Goal: Task Accomplishment & Management: Manage account settings

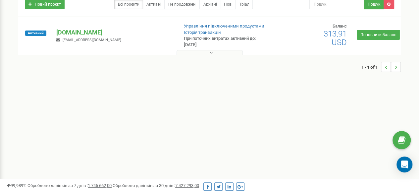
scroll to position [33, 0]
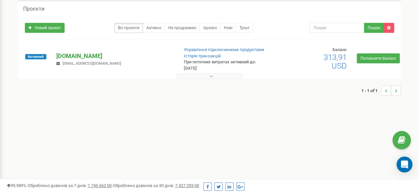
click at [78, 57] on p "[DOMAIN_NAME]" at bounding box center [114, 56] width 117 height 9
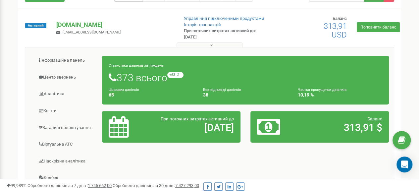
scroll to position [99, 0]
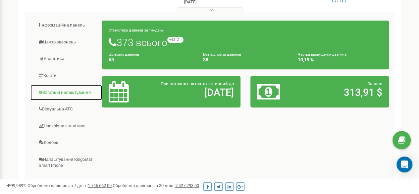
click at [71, 93] on link "Загальні налаштування" at bounding box center [66, 93] width 72 height 16
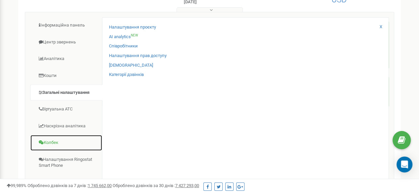
click at [52, 143] on link "Колбек" at bounding box center [66, 143] width 72 height 16
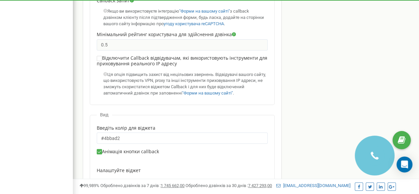
scroll to position [621, 0]
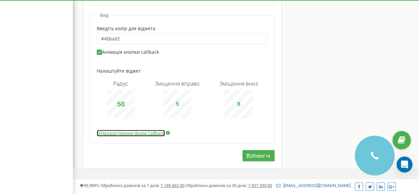
click at [99, 131] on icon at bounding box center [99, 133] width 4 height 5
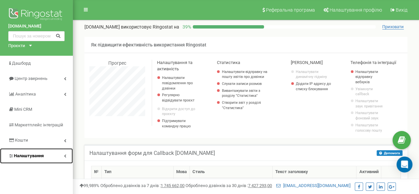
click at [38, 156] on span "Налаштування" at bounding box center [29, 155] width 30 height 5
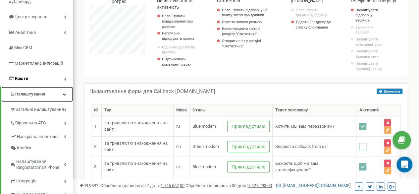
scroll to position [99, 0]
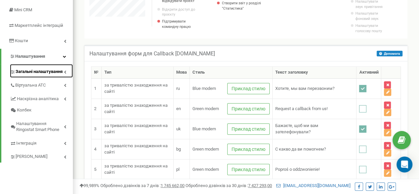
click at [56, 72] on span "Загальні налаштування" at bounding box center [39, 72] width 47 height 6
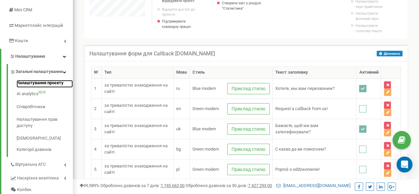
click at [46, 88] on link "Налаштування проєкту" at bounding box center [45, 84] width 56 height 8
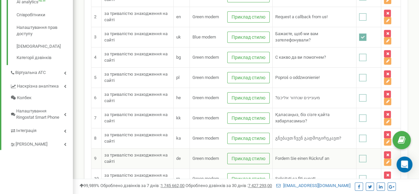
scroll to position [232, 0]
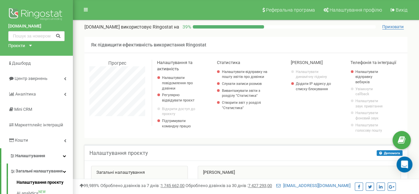
scroll to position [133, 0]
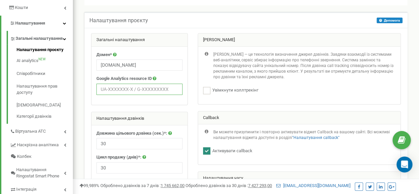
click at [136, 90] on input "text" at bounding box center [139, 89] width 86 height 11
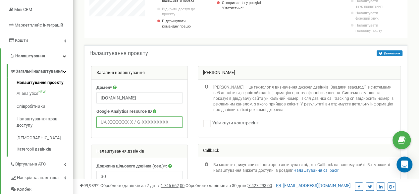
scroll to position [99, 0]
click at [152, 121] on input "text" at bounding box center [139, 122] width 86 height 11
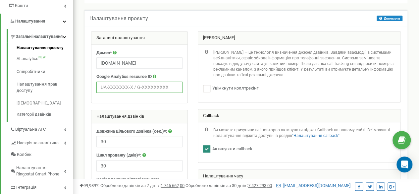
scroll to position [133, 0]
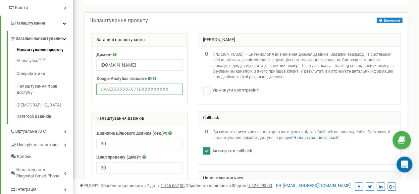
click at [141, 89] on input "text" at bounding box center [139, 89] width 86 height 11
click at [115, 89] on input "text" at bounding box center [139, 89] width 86 height 11
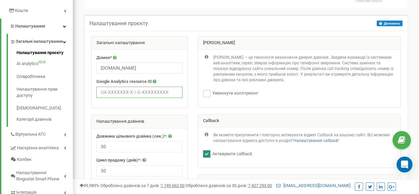
click at [117, 91] on input "text" at bounding box center [139, 91] width 86 height 11
click at [113, 88] on input "text" at bounding box center [139, 91] width 86 height 11
paste input "G-VLKPCH263R"
type input "G-VLKPCH263R"
click at [298, 96] on div "Увімкнути коллтрекінг" at bounding box center [299, 93] width 193 height 7
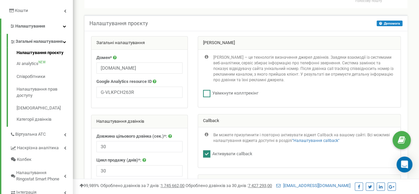
scroll to position [96, 0]
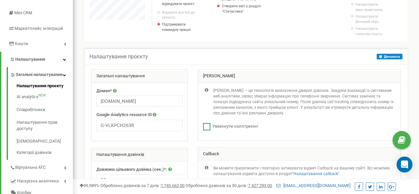
click at [209, 124] on ins at bounding box center [206, 126] width 7 height 7
checkbox input "true"
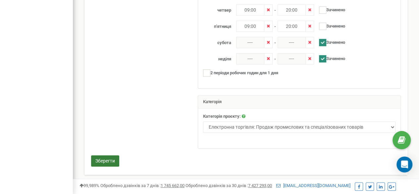
click at [103, 158] on button "Зберегти" at bounding box center [105, 160] width 28 height 11
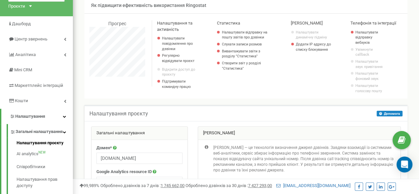
scroll to position [0, 0]
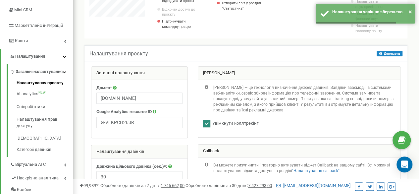
scroll to position [166, 0]
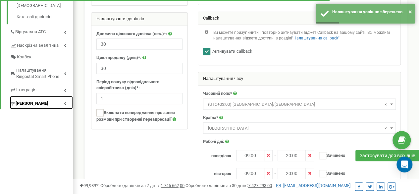
click at [61, 109] on link "[PERSON_NAME]" at bounding box center [41, 103] width 63 height 14
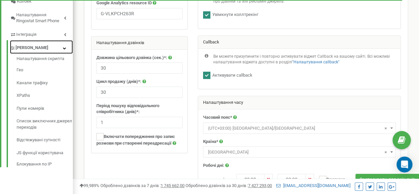
scroll to position [180, 0]
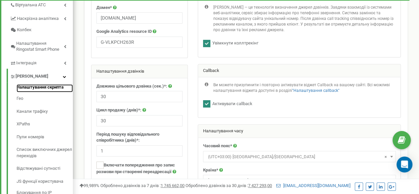
click at [40, 88] on link "Налаштування скрипта" at bounding box center [45, 88] width 56 height 8
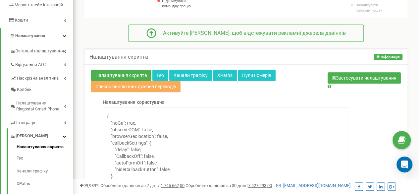
scroll to position [171, 0]
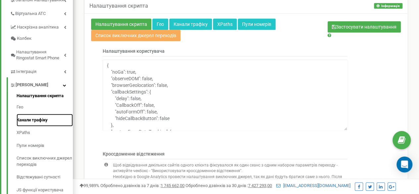
click at [38, 119] on link "Канали трафіку" at bounding box center [45, 120] width 56 height 13
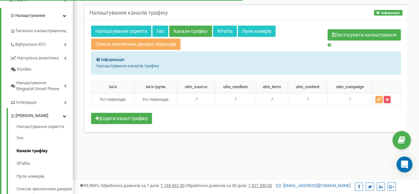
scroll to position [166, 0]
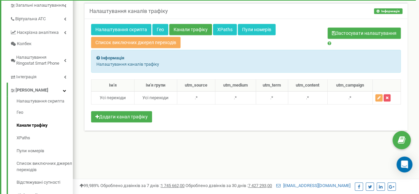
click at [139, 64] on p "Налаштування каналів трафіку" at bounding box center [245, 64] width 299 height 6
click at [98, 57] on icon at bounding box center [98, 58] width 4 height 4
click at [103, 65] on p "Налаштування каналів трафіку" at bounding box center [245, 64] width 299 height 6
drag, startPoint x: 162, startPoint y: 61, endPoint x: 109, endPoint y: 65, distance: 52.8
click at [84, 65] on div "Налаштування каналів трафіку Інформація Інформація Налаштування каналів трафіку…" at bounding box center [246, 71] width 333 height 136
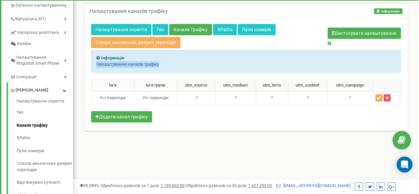
click at [192, 61] on p "Налаштування каналів трафіку" at bounding box center [245, 64] width 299 height 6
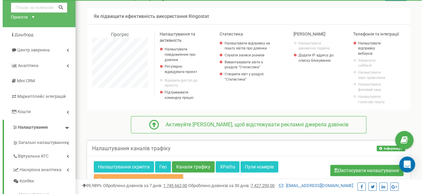
scroll to position [66, 0]
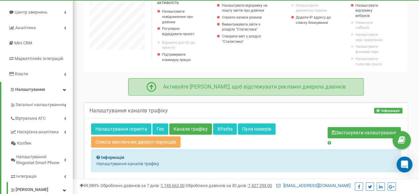
click at [212, 86] on div "Активуйте [PERSON_NAME], щоб відстежувати рекламні джерела дзвінків" at bounding box center [251, 87] width 190 height 8
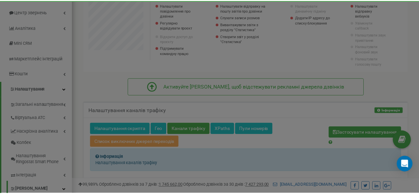
scroll to position [398, 351]
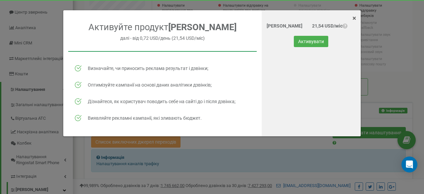
click at [354, 20] on span "×" at bounding box center [355, 18] width 4 height 8
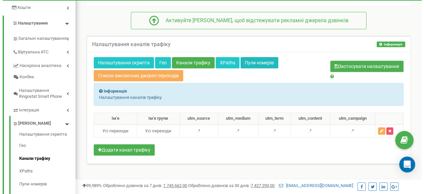
scroll to position [199, 0]
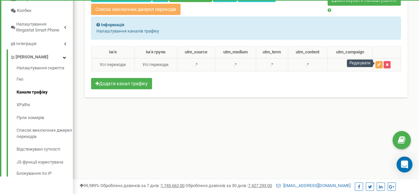
click at [380, 65] on icon "button" at bounding box center [378, 65] width 3 height 4
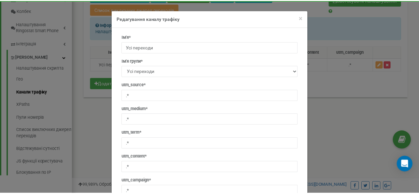
scroll to position [49, 0]
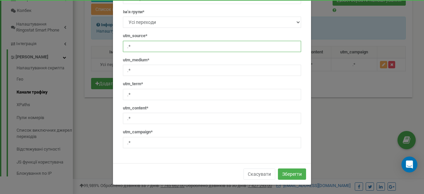
click at [156, 44] on input ".*" at bounding box center [212, 46] width 178 height 11
click at [152, 36] on div "utm_sourcе* .*" at bounding box center [212, 42] width 178 height 19
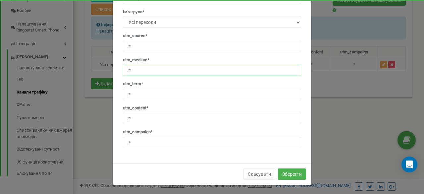
click at [161, 69] on input ".*" at bounding box center [212, 70] width 178 height 11
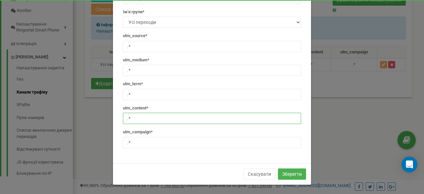
click at [169, 114] on input ".*" at bounding box center [212, 118] width 178 height 11
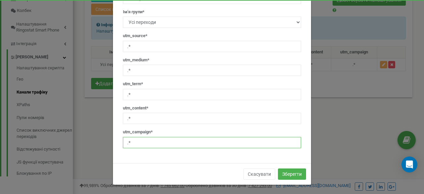
click at [178, 141] on input ".*" at bounding box center [212, 142] width 178 height 11
click at [259, 173] on button "Скасувати" at bounding box center [260, 173] width 32 height 11
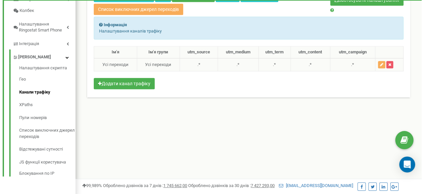
scroll to position [133, 0]
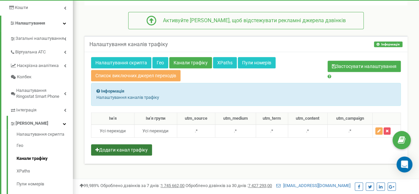
click at [136, 150] on button "Додати канал трафіку" at bounding box center [121, 149] width 61 height 11
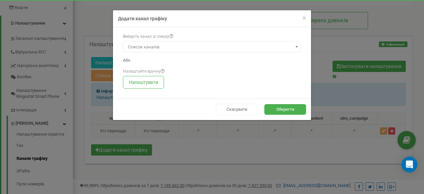
scroll to position [0, 0]
click at [170, 47] on span "Список каналів" at bounding box center [212, 46] width 174 height 9
click at [307, 18] on div "× Close Додати канал трафіку" at bounding box center [212, 18] width 198 height 17
click at [143, 83] on button "Налаштувати" at bounding box center [143, 82] width 41 height 13
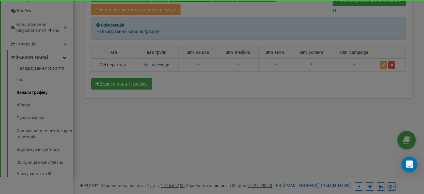
scroll to position [330981, 331027]
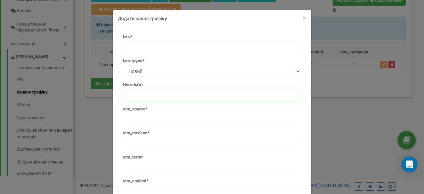
click at [139, 94] on input "text" at bounding box center [212, 95] width 178 height 11
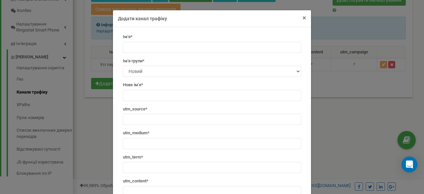
click at [303, 18] on span "×" at bounding box center [305, 18] width 4 height 8
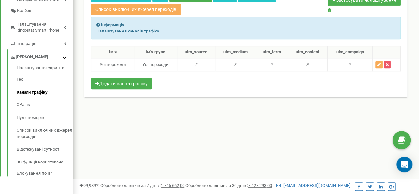
click at [292, 145] on div "Реферальна програма Налаштування профілю Вихід [DOMAIN_NAME] використовує Ringo…" at bounding box center [246, 0] width 346 height 398
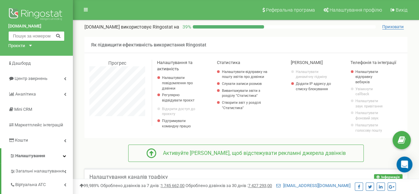
click at [33, 36] on input "text" at bounding box center [36, 36] width 56 height 10
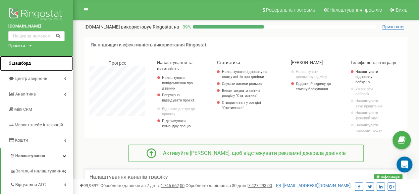
click at [23, 64] on span "Дашборд" at bounding box center [21, 63] width 19 height 5
